Goal: Task Accomplishment & Management: Manage account settings

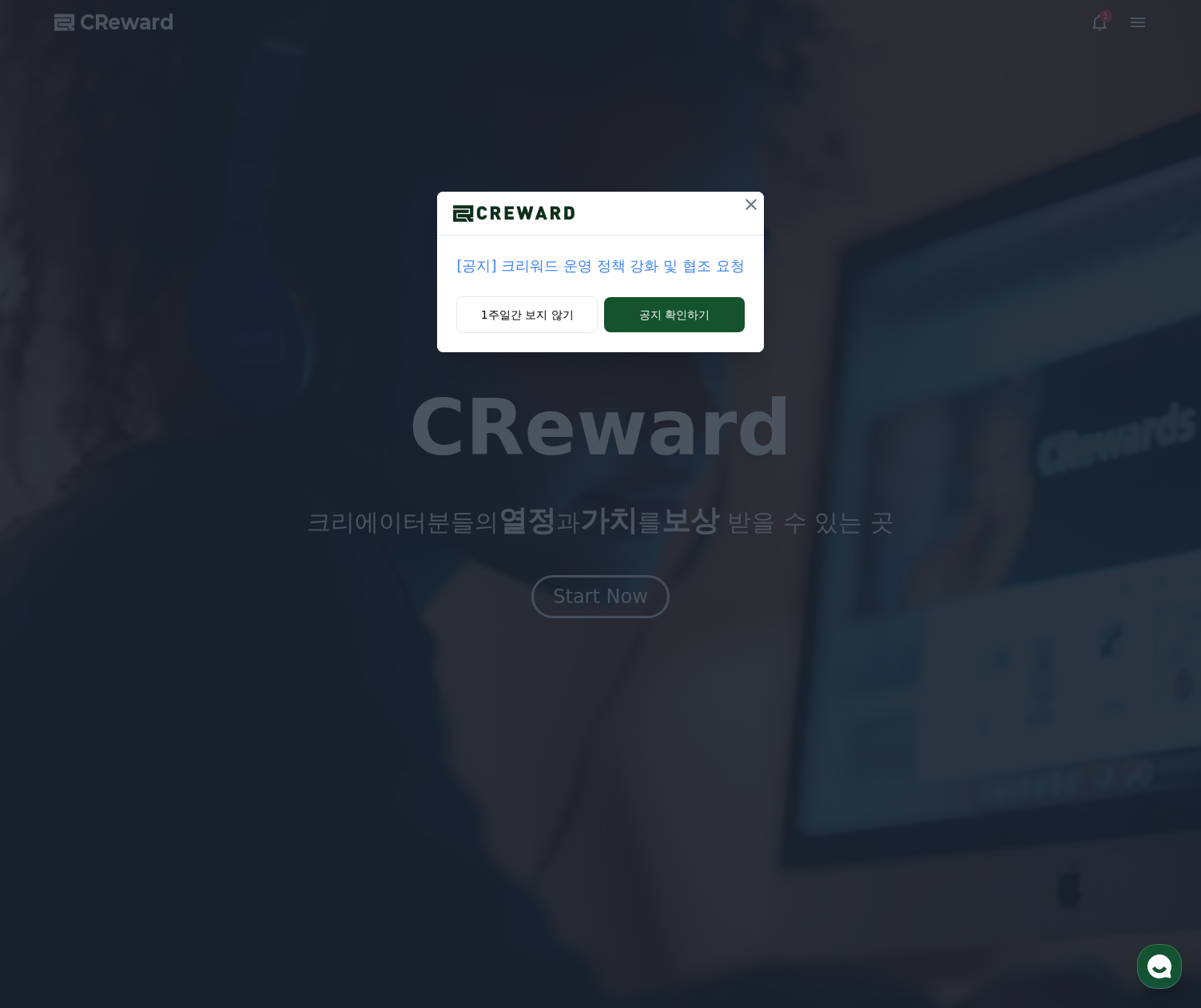
drag, startPoint x: 743, startPoint y: 203, endPoint x: 665, endPoint y: 264, distance: 99.0
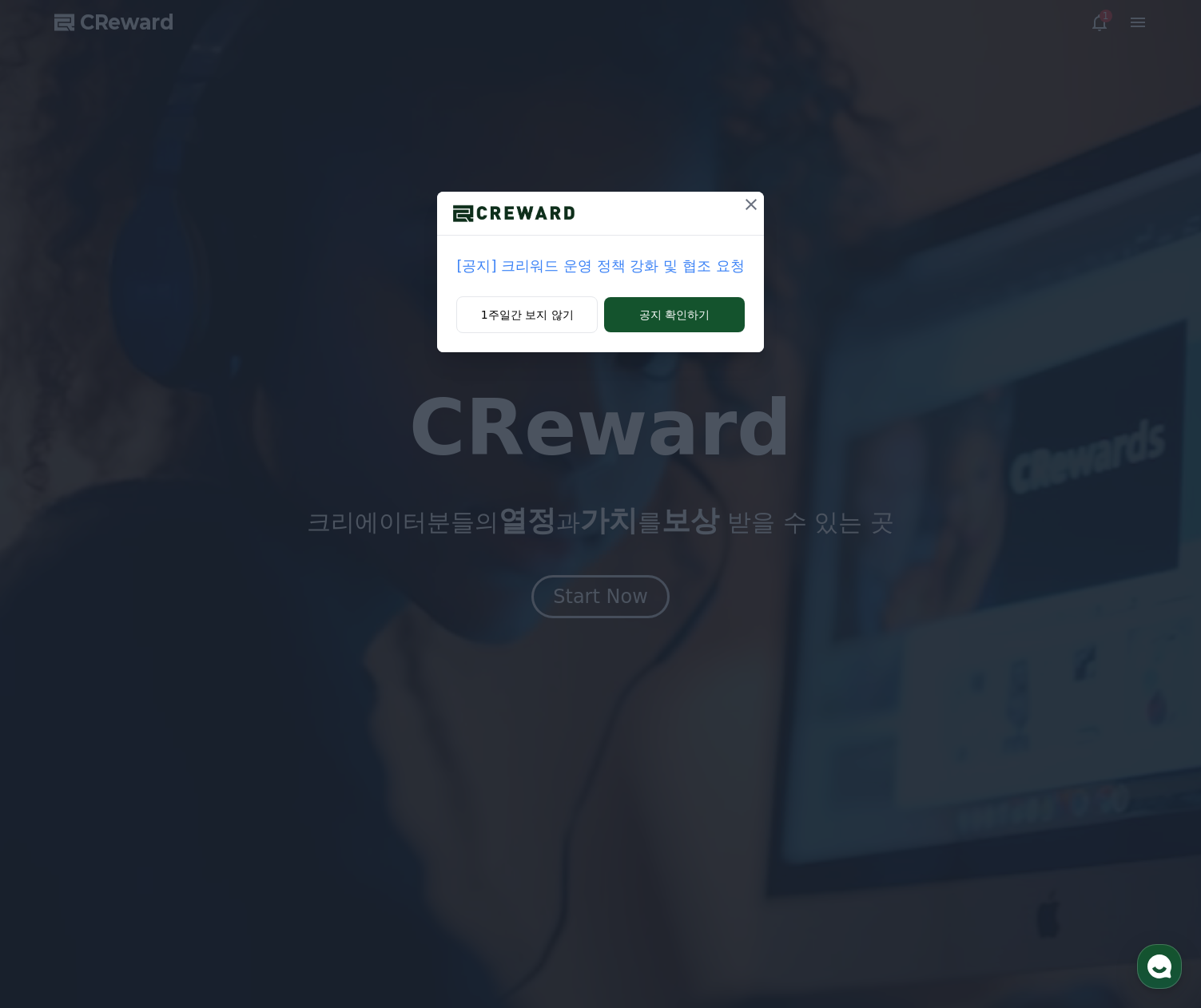
click at [760, 225] on div at bounding box center [751, 213] width 26 height 44
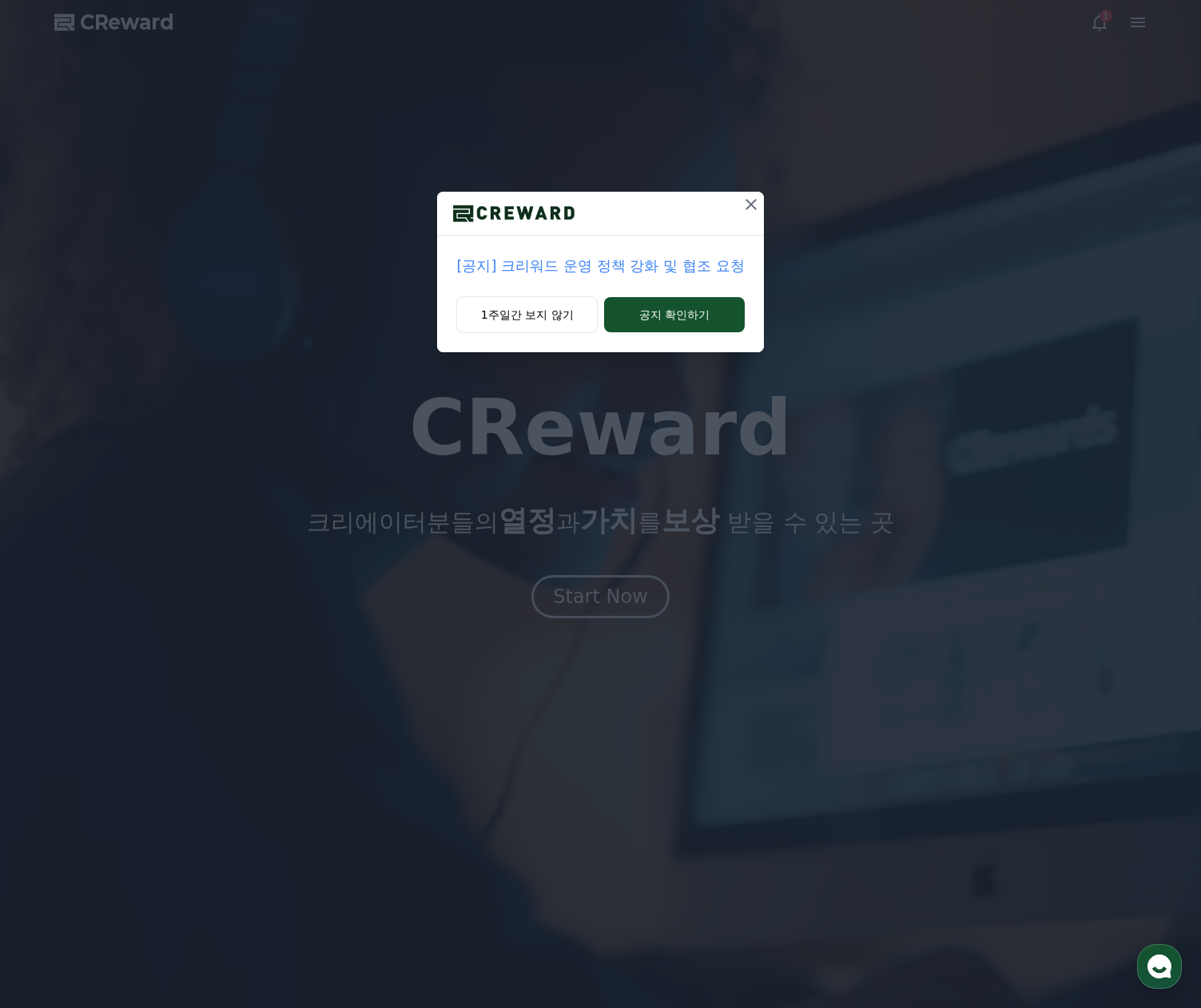
click at [663, 265] on p "[공지] 크리워드 운영 정책 강화 및 협조 요청" at bounding box center [600, 266] width 287 height 22
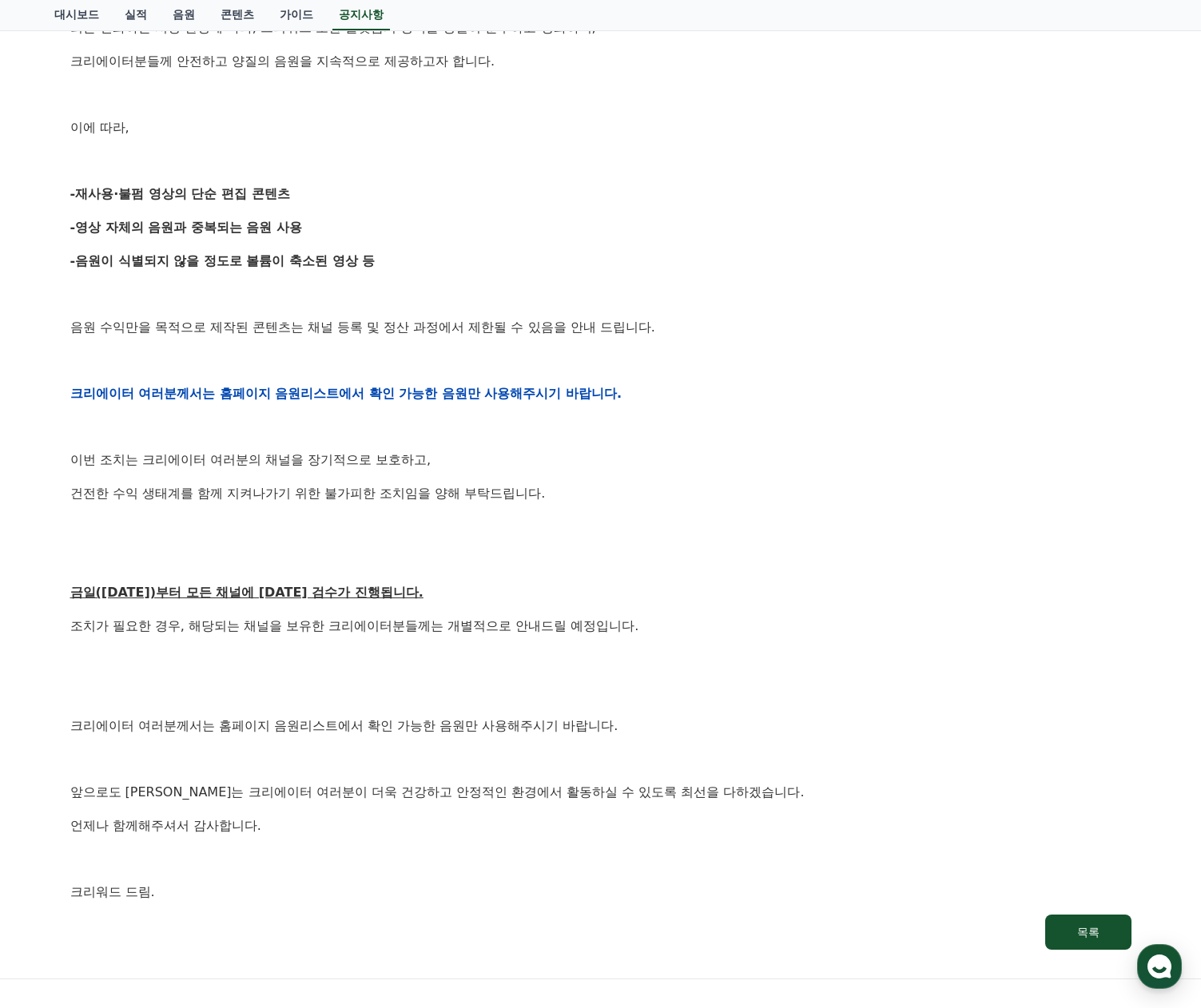
scroll to position [479, 0]
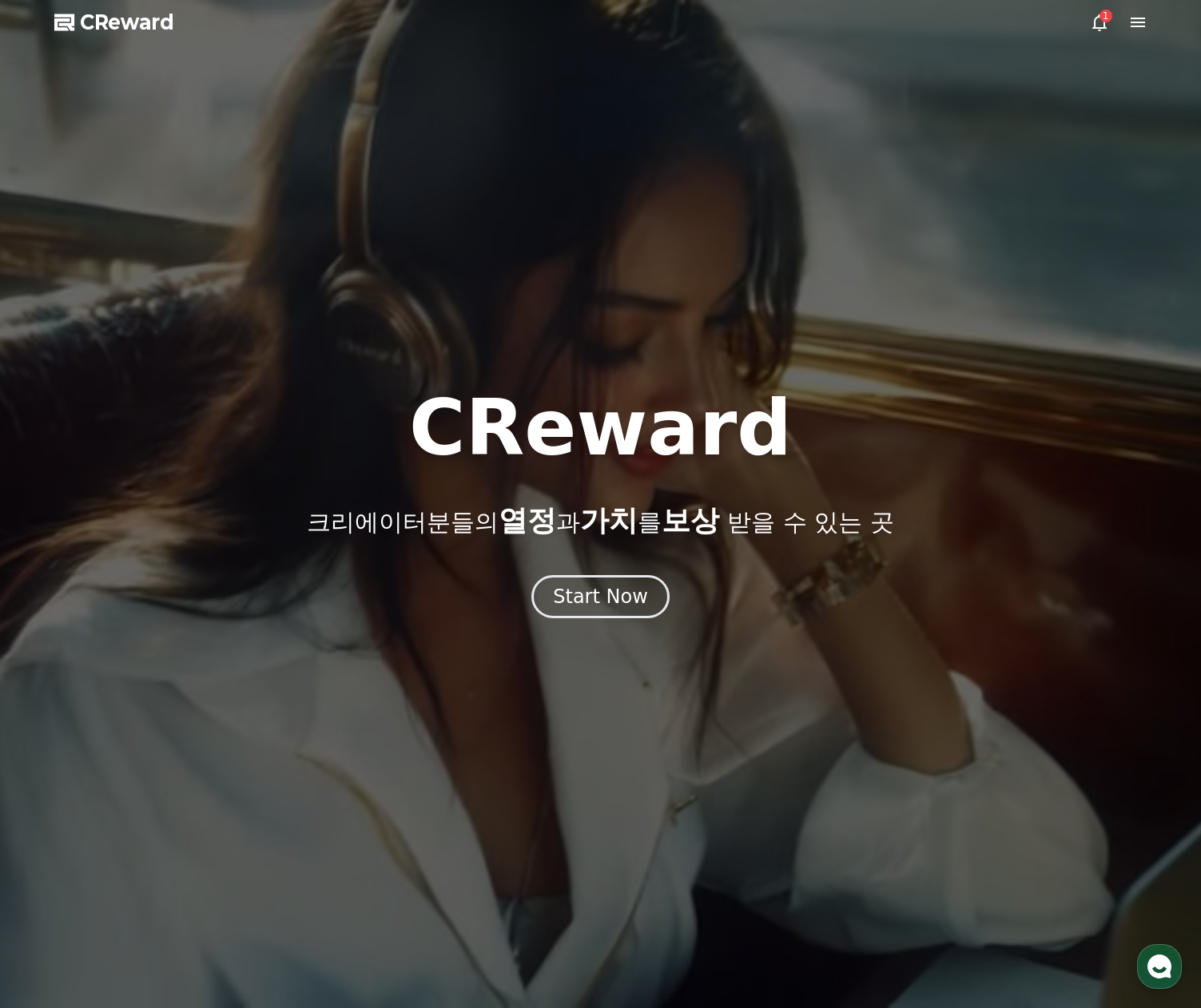
click at [609, 619] on div at bounding box center [600, 504] width 1201 height 1008
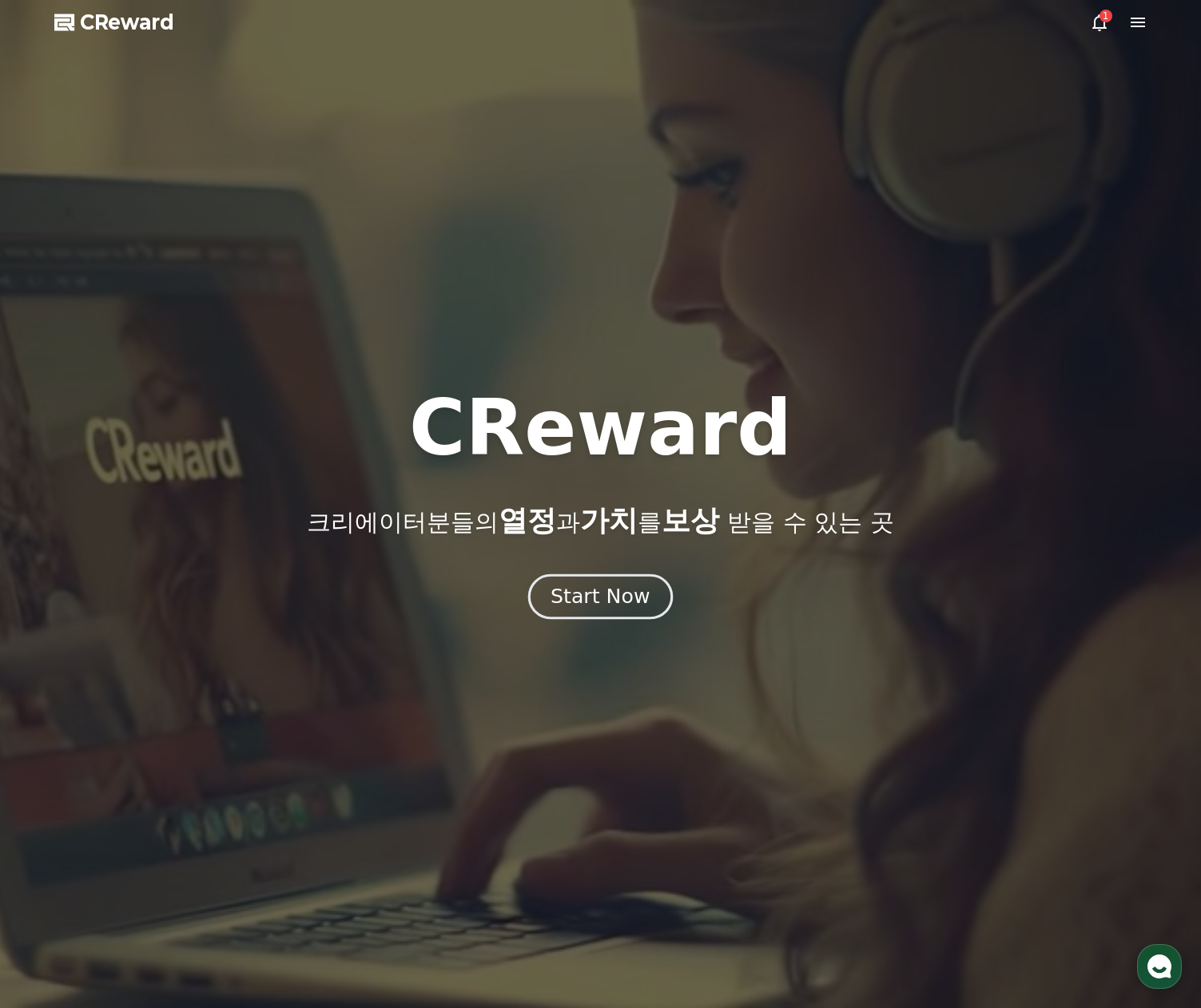
click at [609, 596] on div "Start Now" at bounding box center [600, 596] width 99 height 27
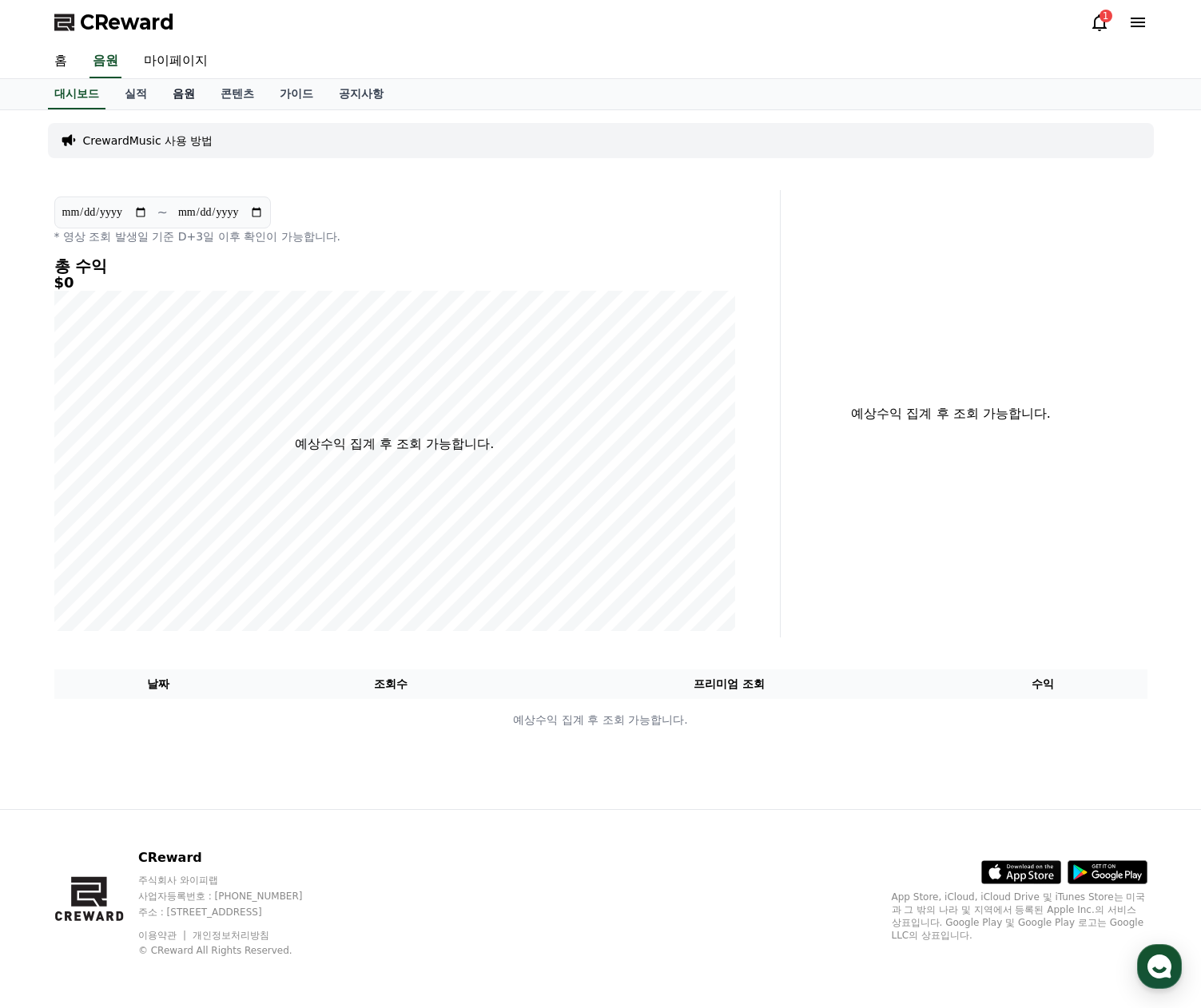
click at [189, 89] on link "음원" at bounding box center [184, 94] width 48 height 31
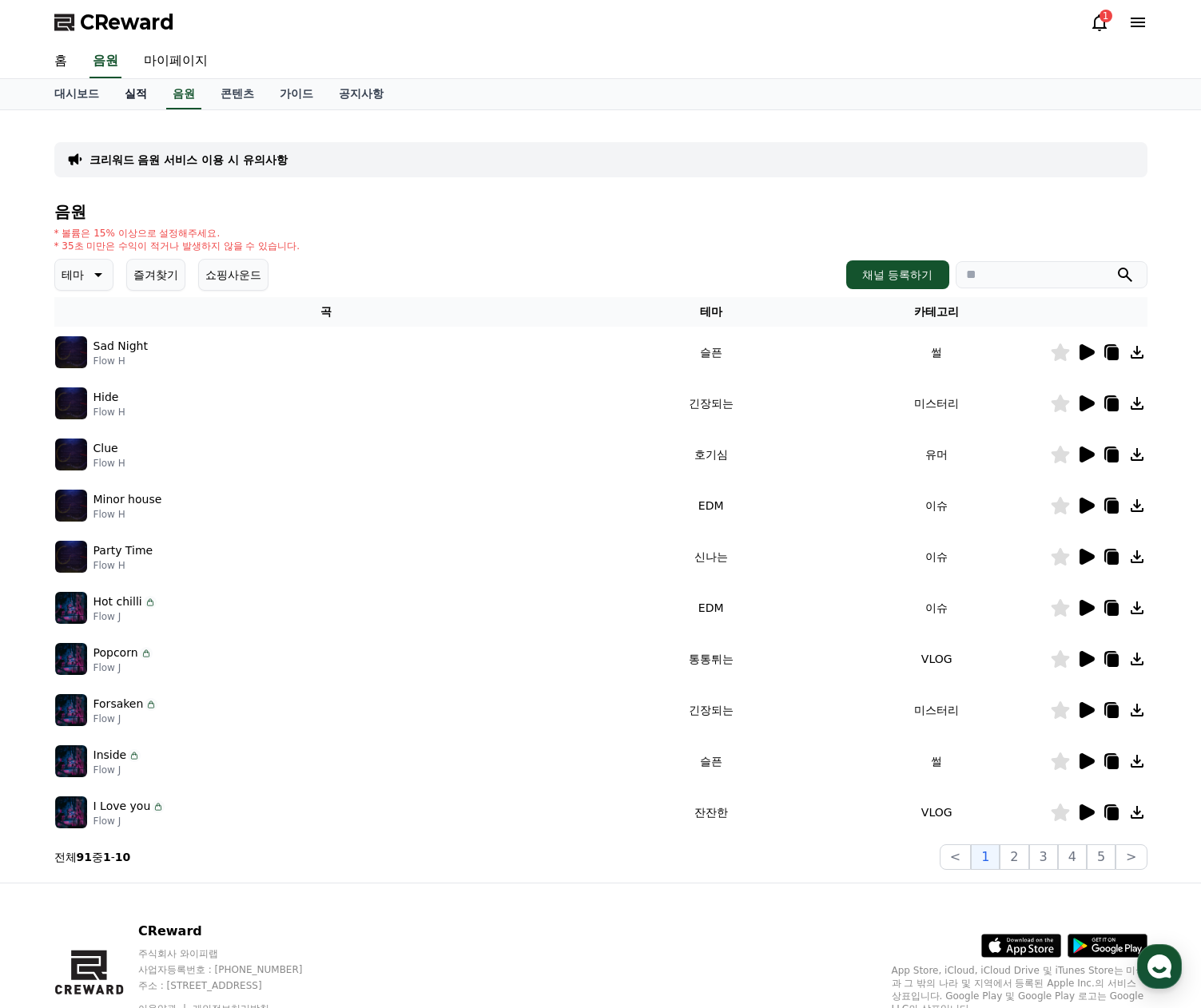
click at [132, 96] on link "실적" at bounding box center [136, 94] width 48 height 31
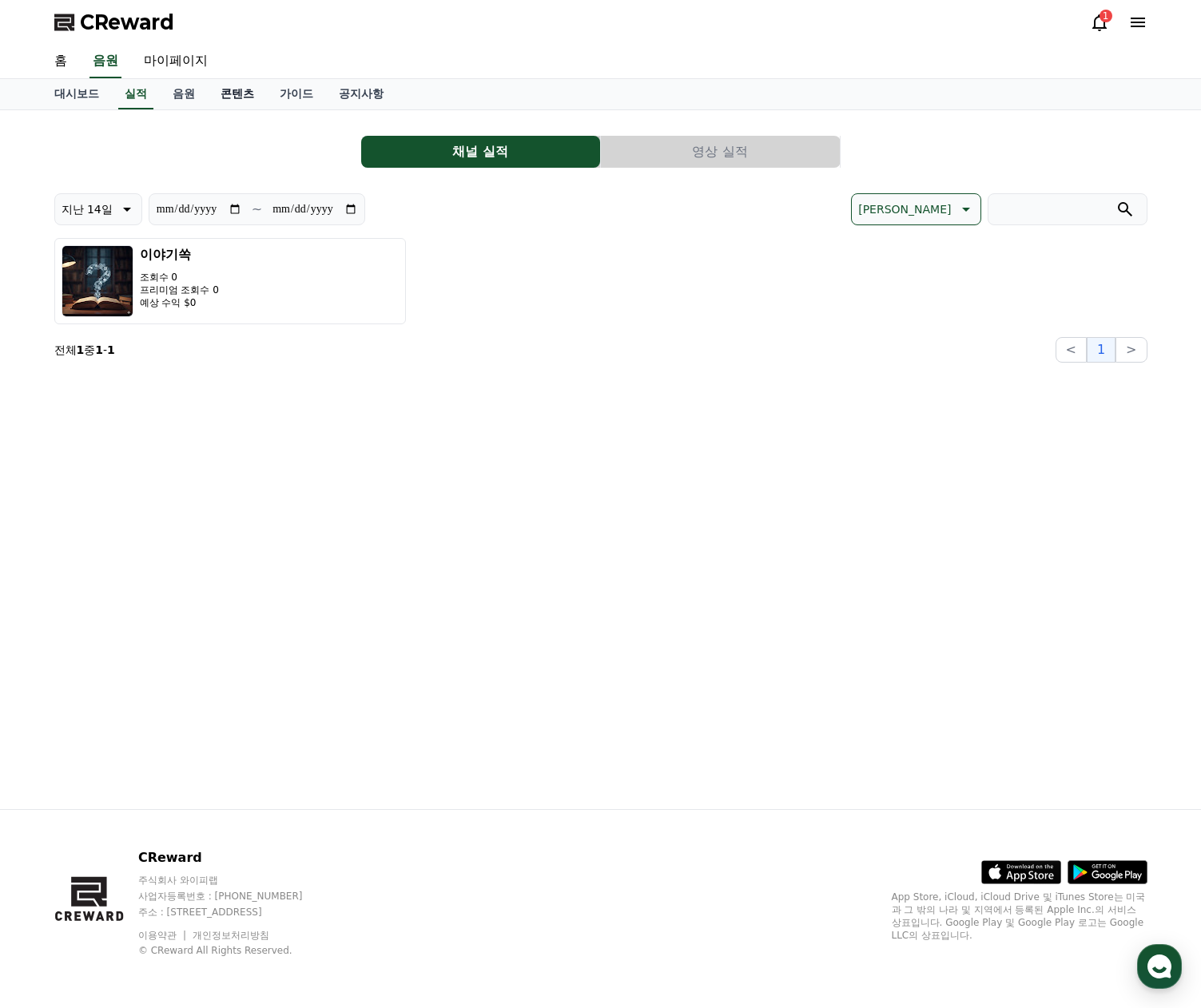
click at [242, 95] on link "콘텐츠" at bounding box center [237, 94] width 59 height 31
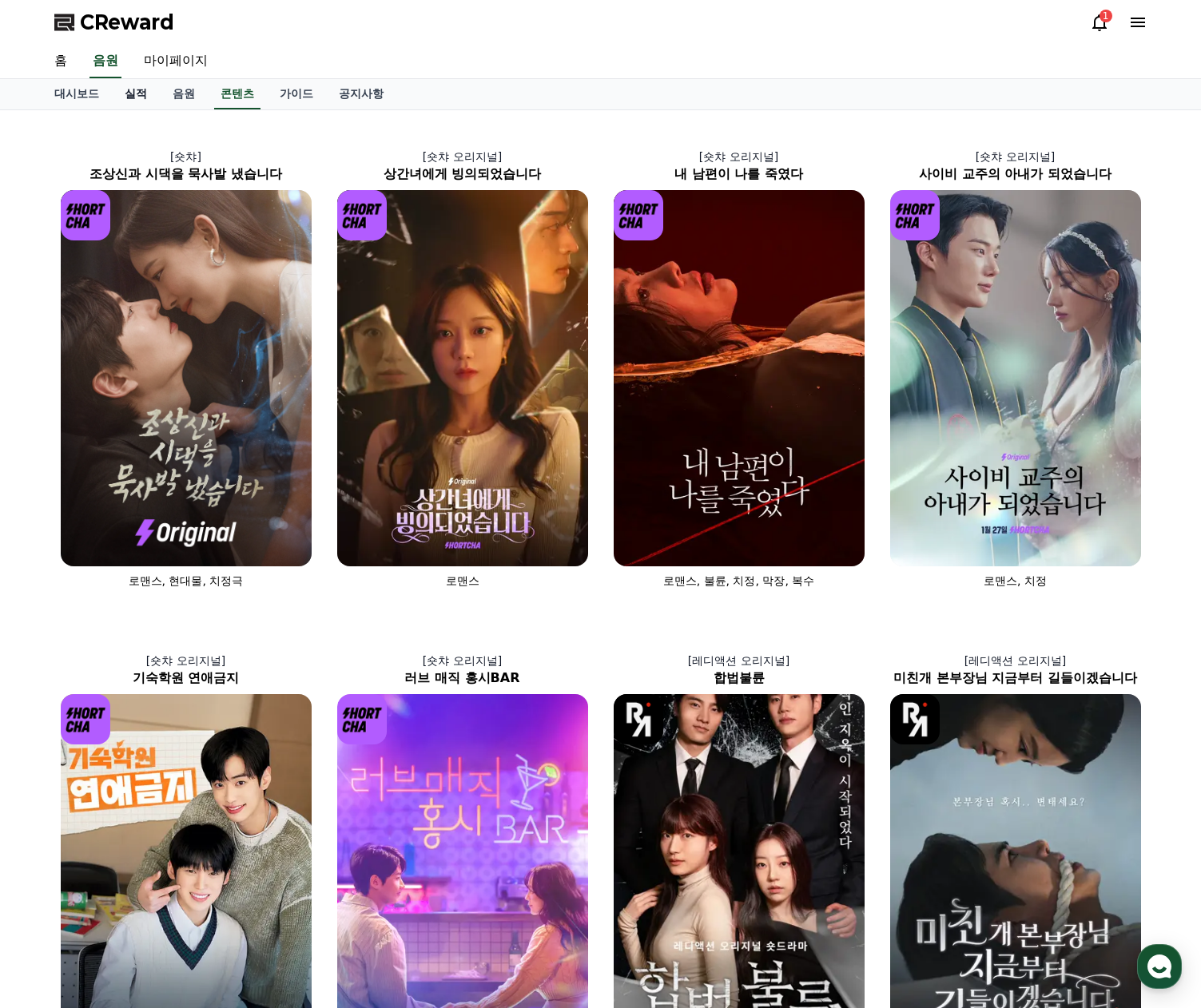
click at [136, 91] on link "실적" at bounding box center [136, 94] width 48 height 31
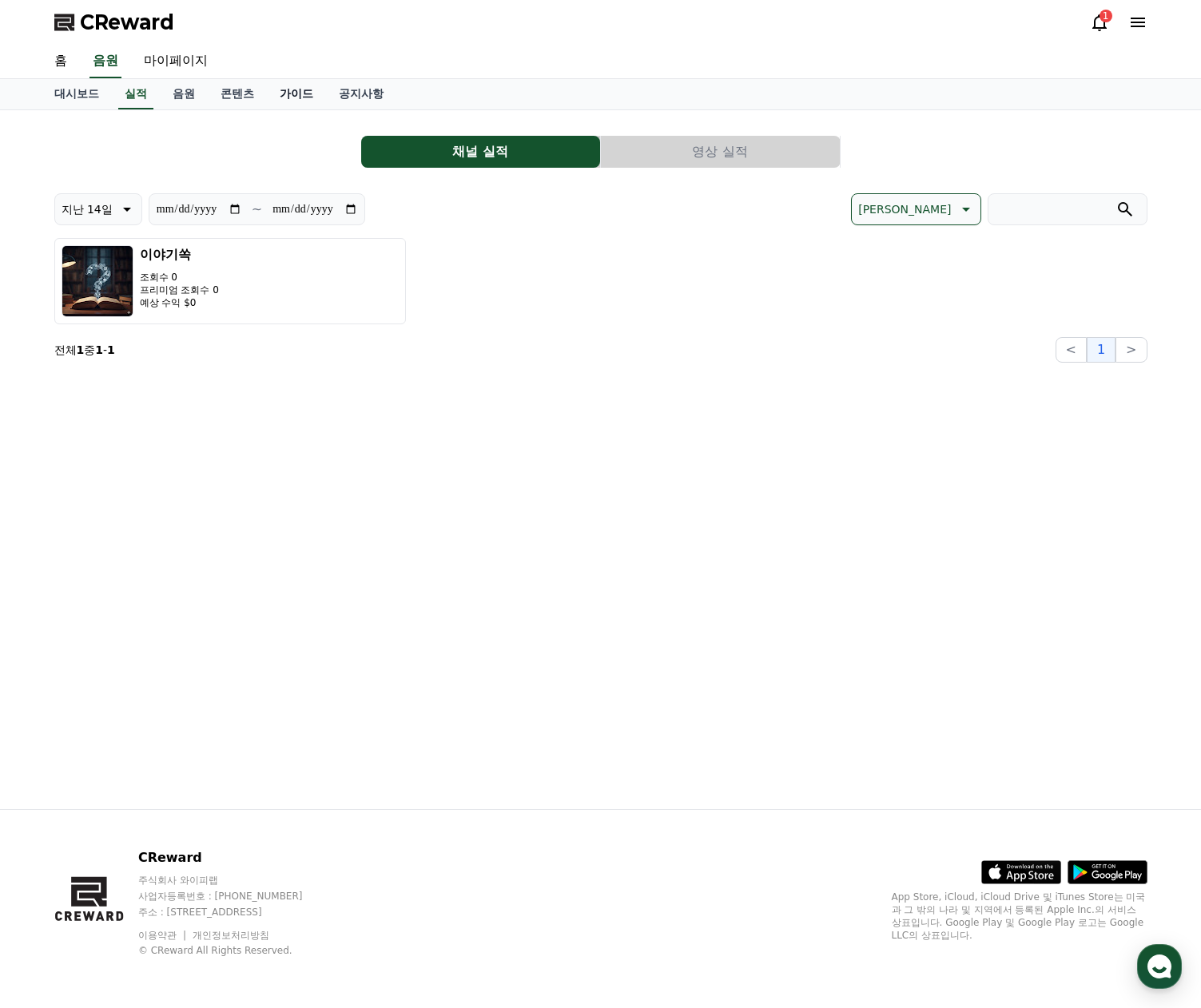
click at [291, 89] on link "가이드" at bounding box center [297, 94] width 59 height 31
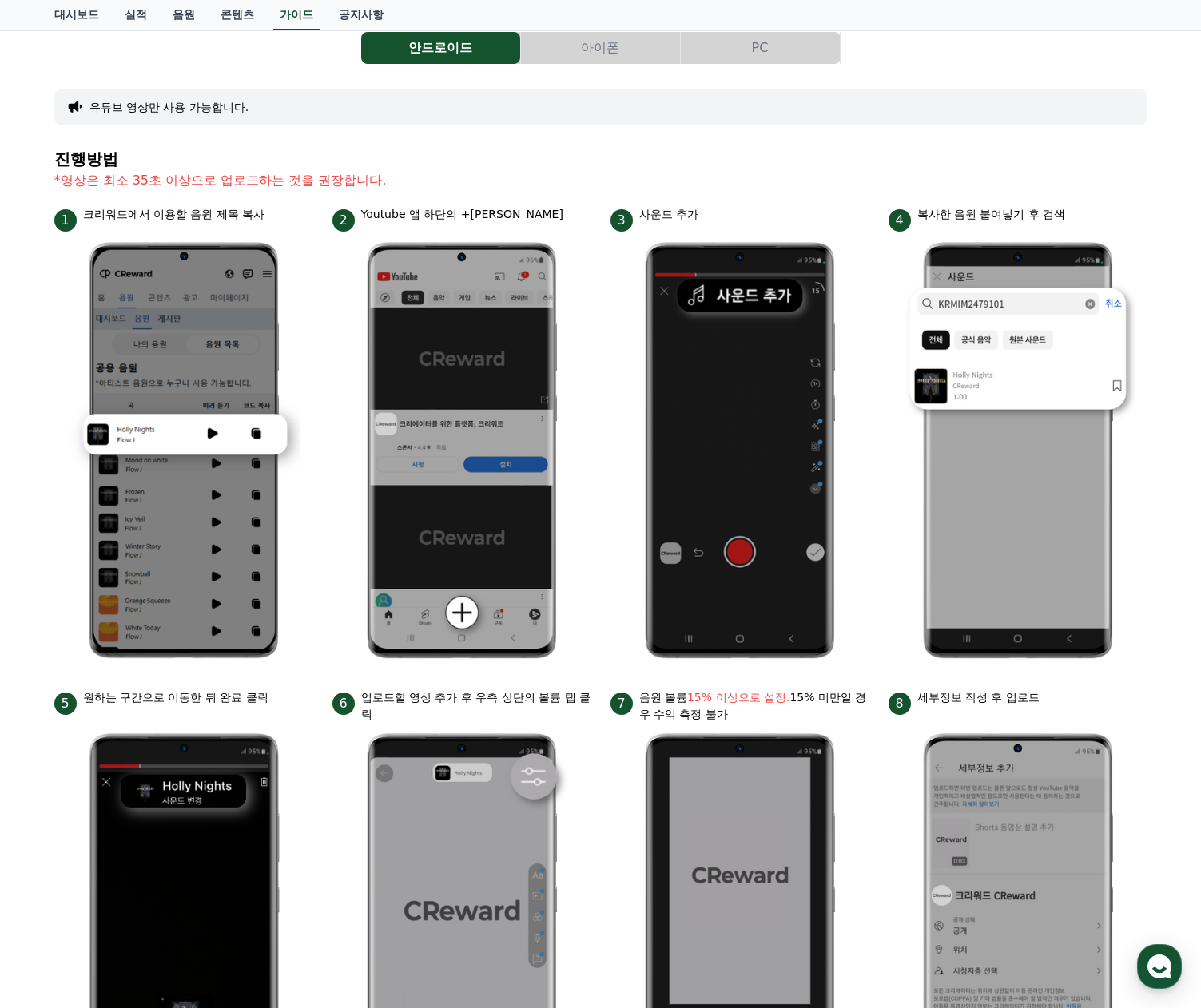
scroll to position [70, 0]
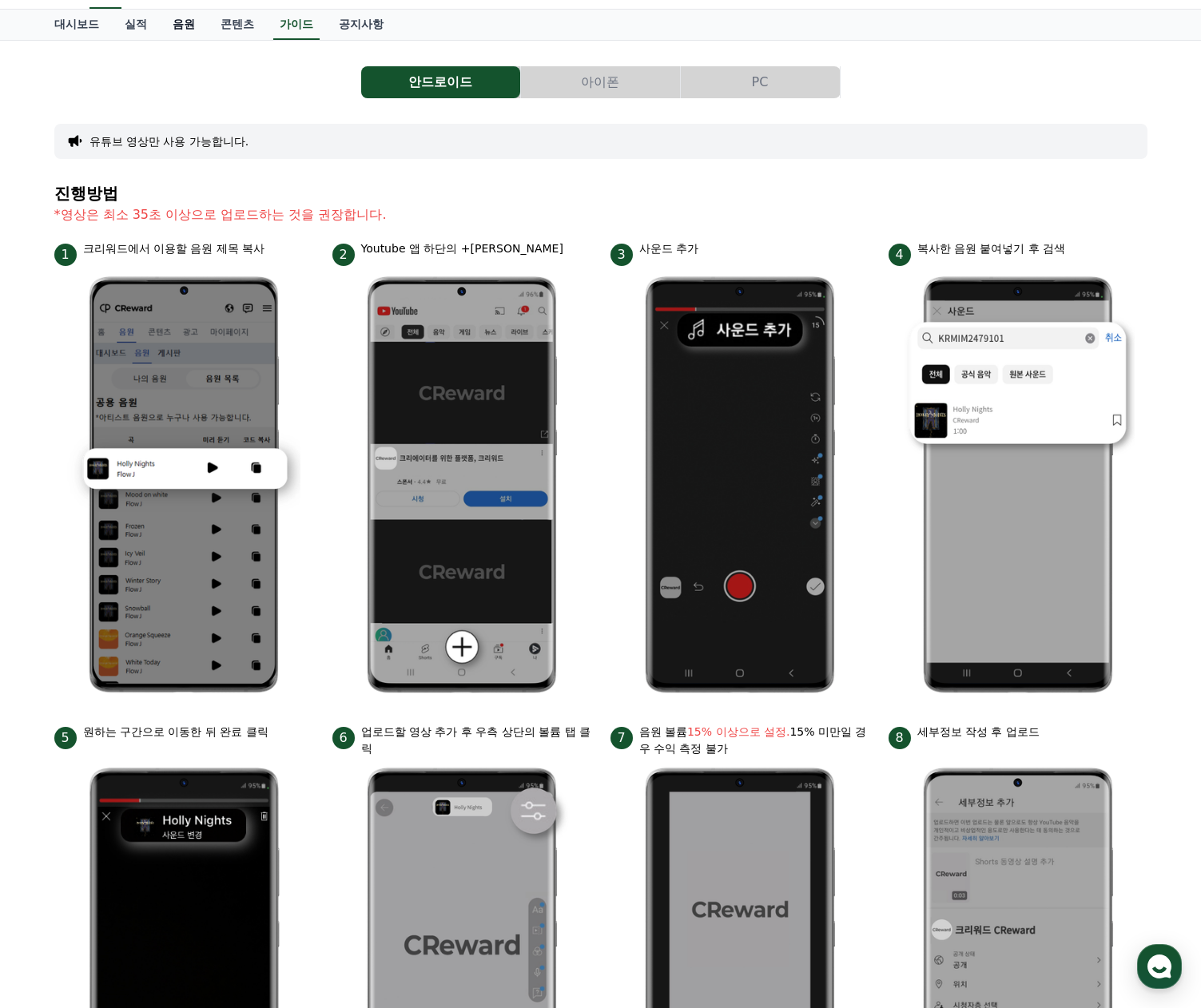
click at [192, 33] on link "음원" at bounding box center [184, 24] width 48 height 31
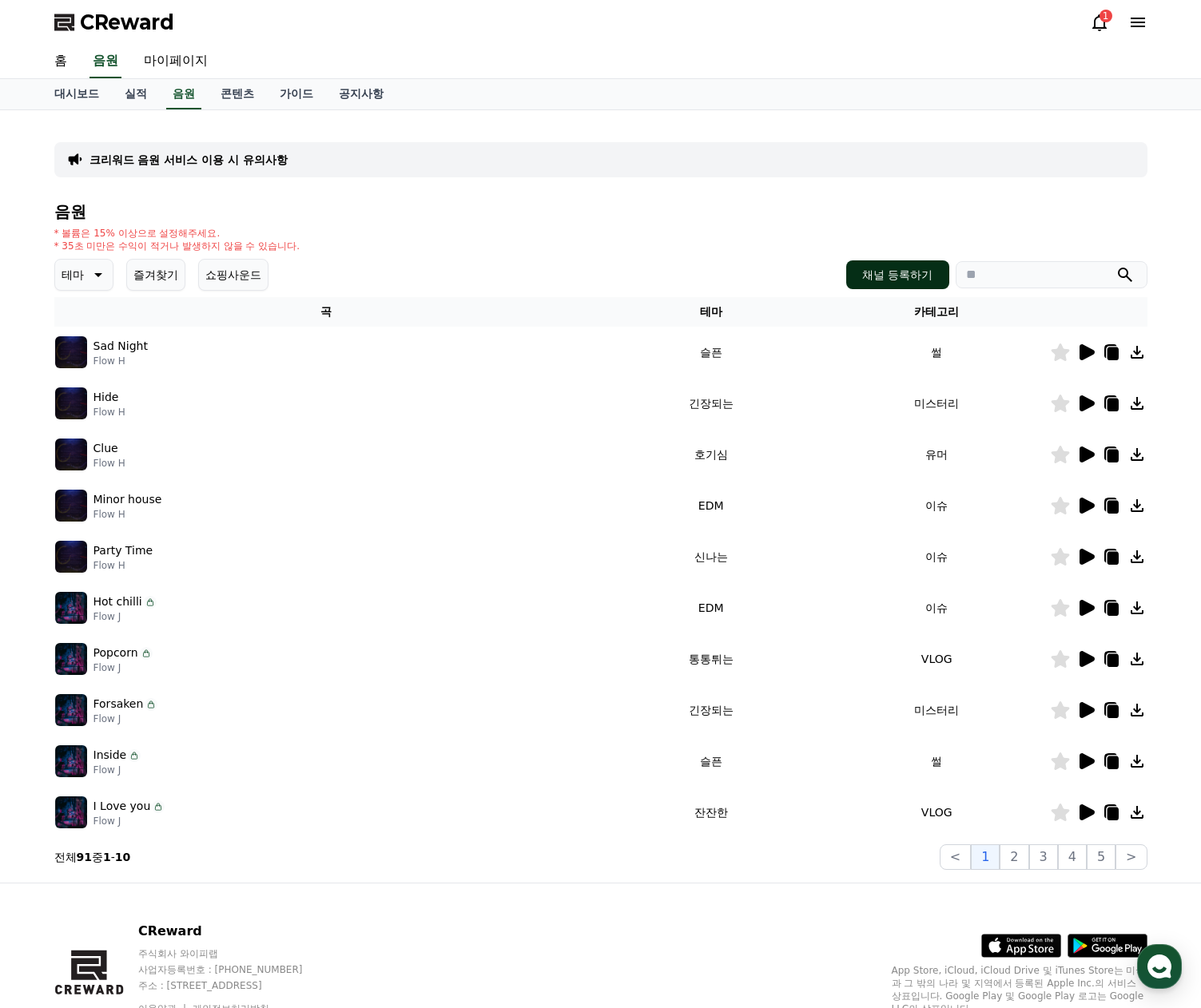
click at [910, 262] on button "채널 등록하기" at bounding box center [897, 274] width 102 height 29
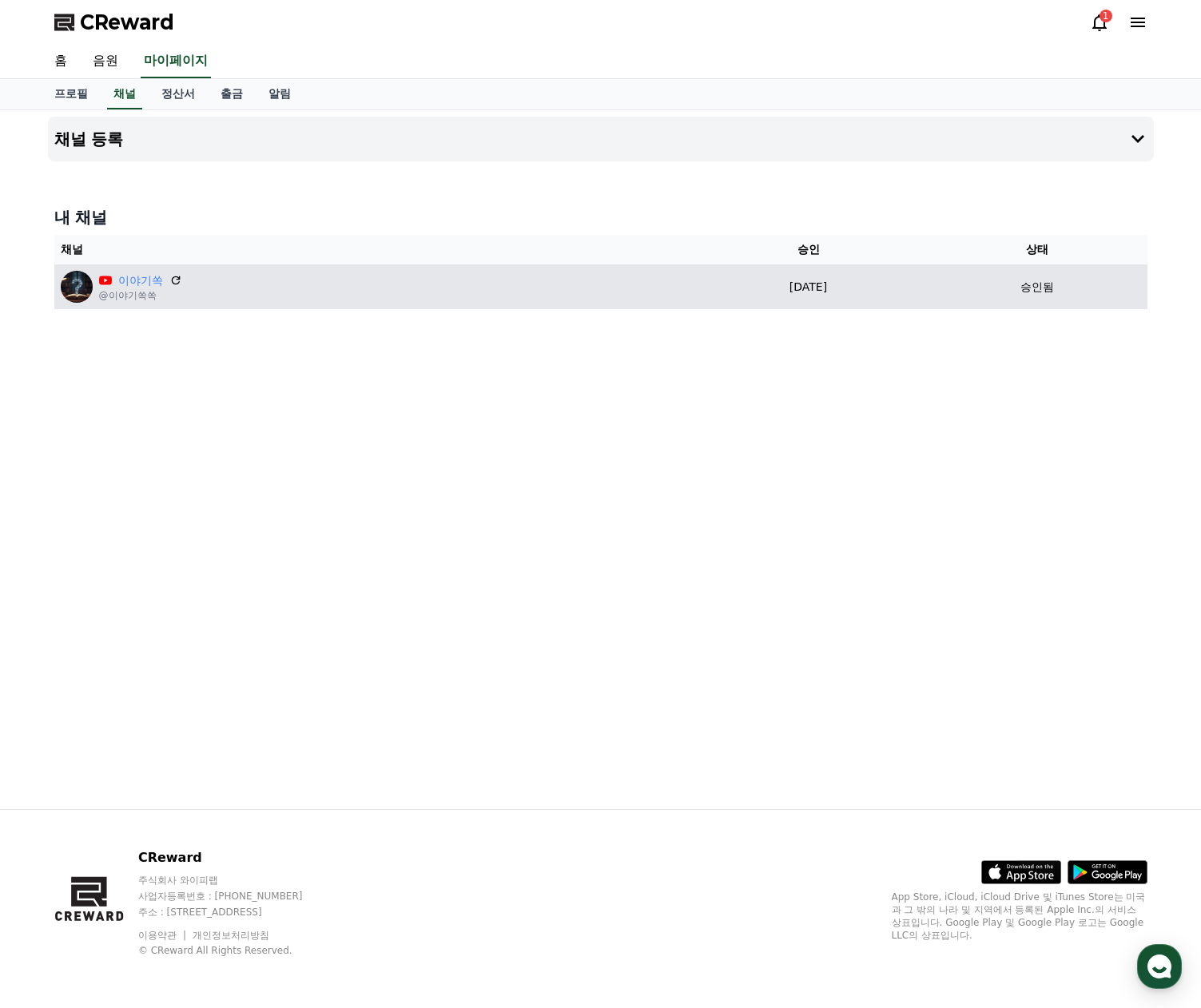
click at [402, 293] on div "이야기쏙 @이야기쏙쏙" at bounding box center [371, 287] width 621 height 32
click at [141, 275] on link "이야기쏙" at bounding box center [141, 281] width 45 height 17
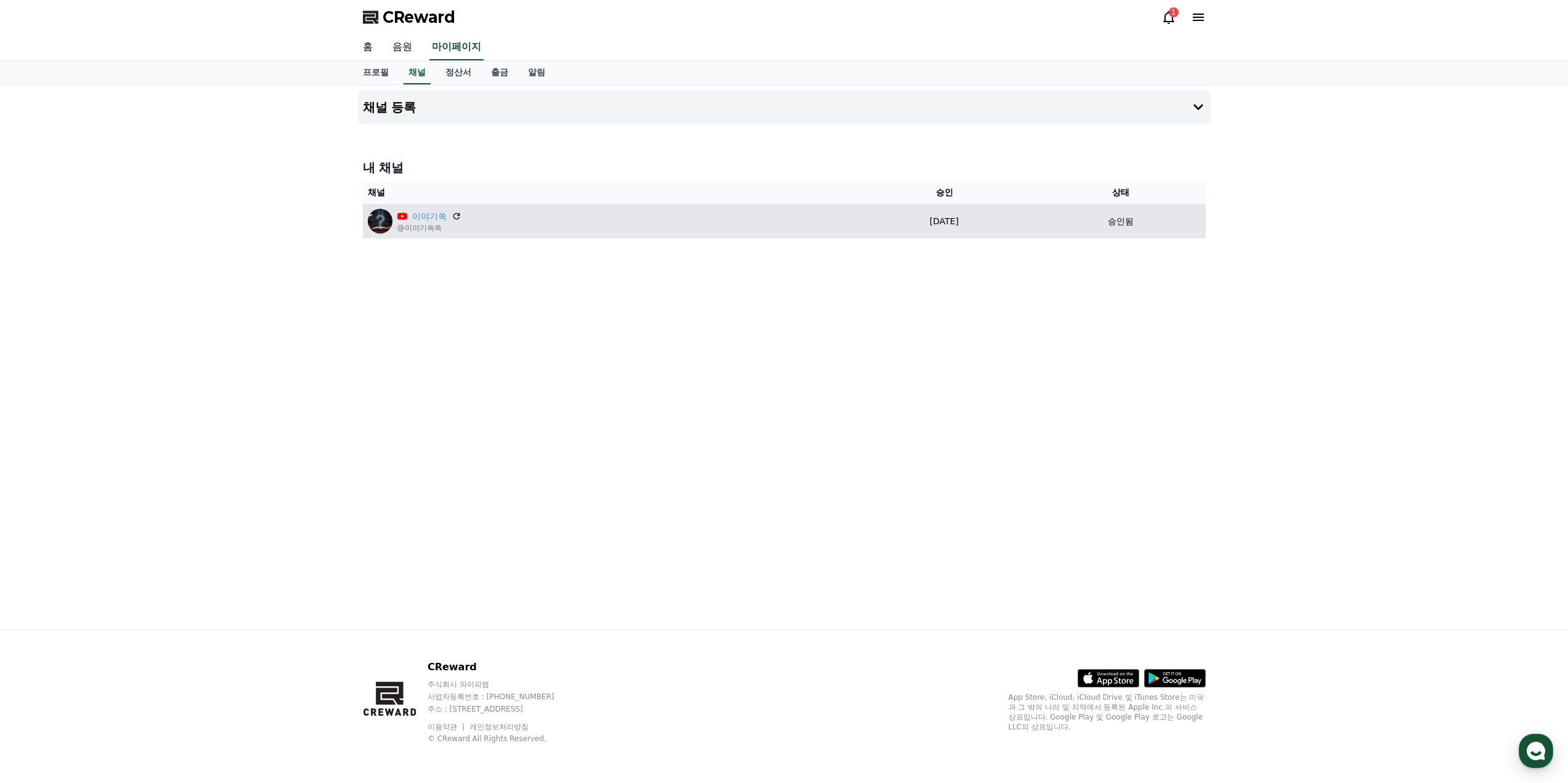
click at [401, 214] on icon at bounding box center [403, 215] width 10 height 6
click at [421, 226] on p "@이야기쏙쏙" at bounding box center [430, 228] width 64 height 10
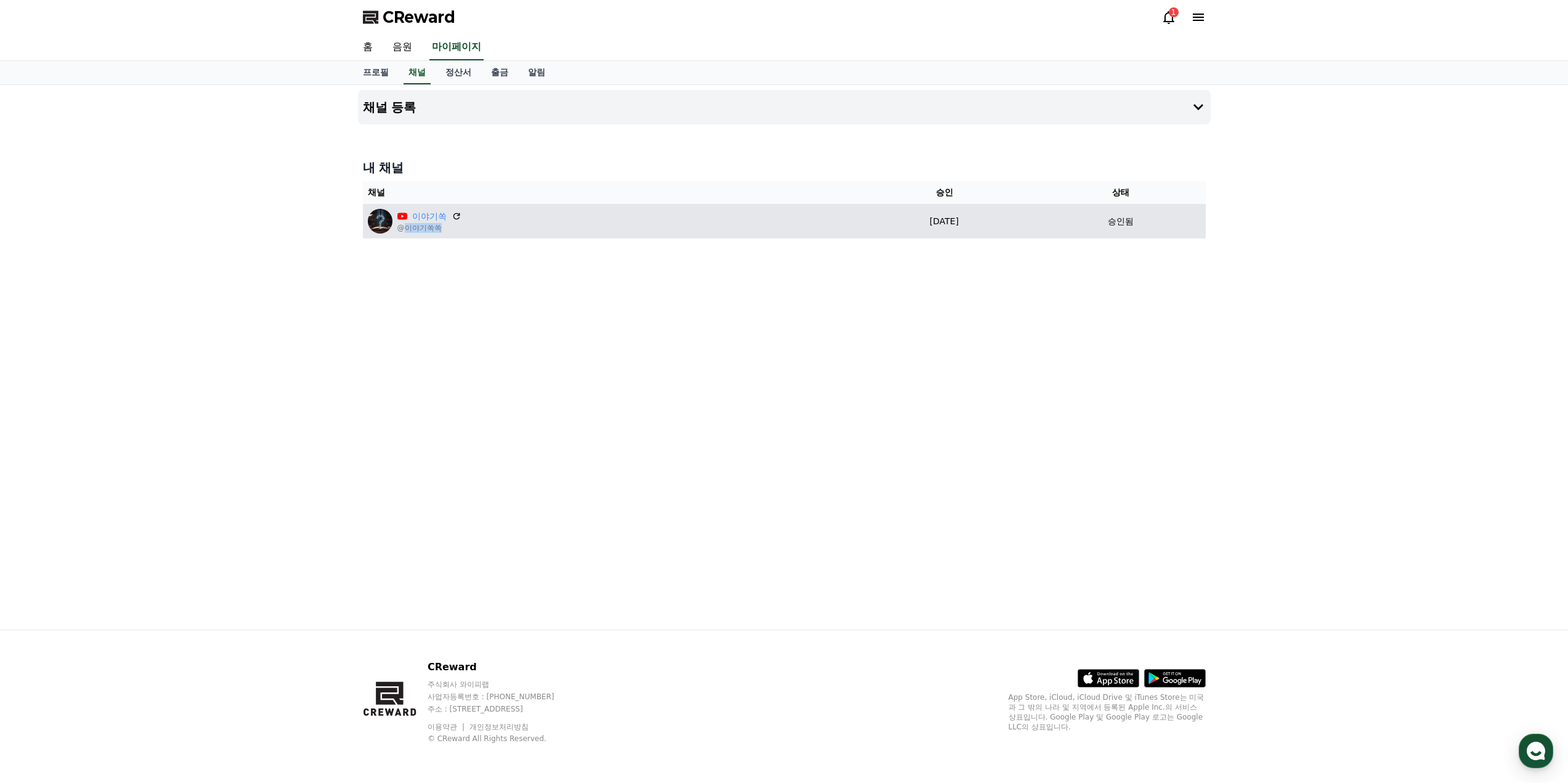
click at [421, 226] on p "@이야기쏙쏙" at bounding box center [430, 228] width 64 height 10
